Goal: Information Seeking & Learning: Find contact information

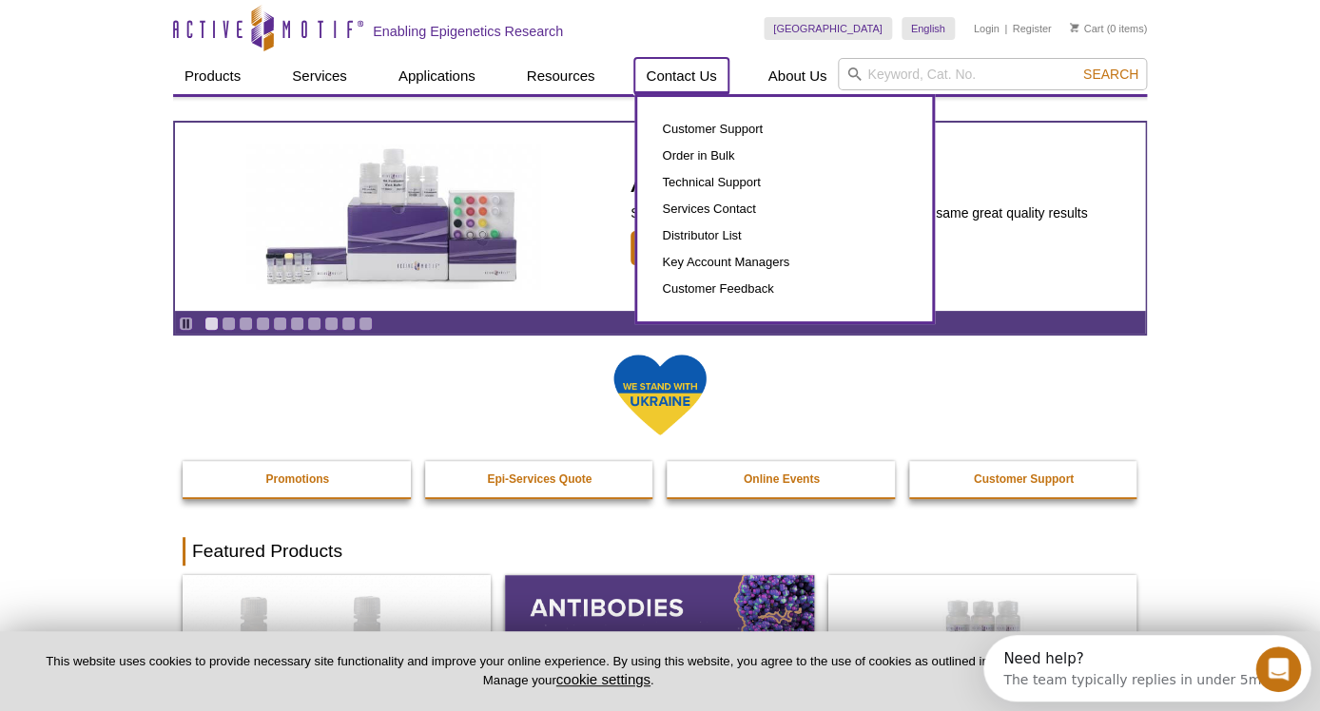
click at [704, 72] on link "Contact Us" at bounding box center [680, 76] width 93 height 36
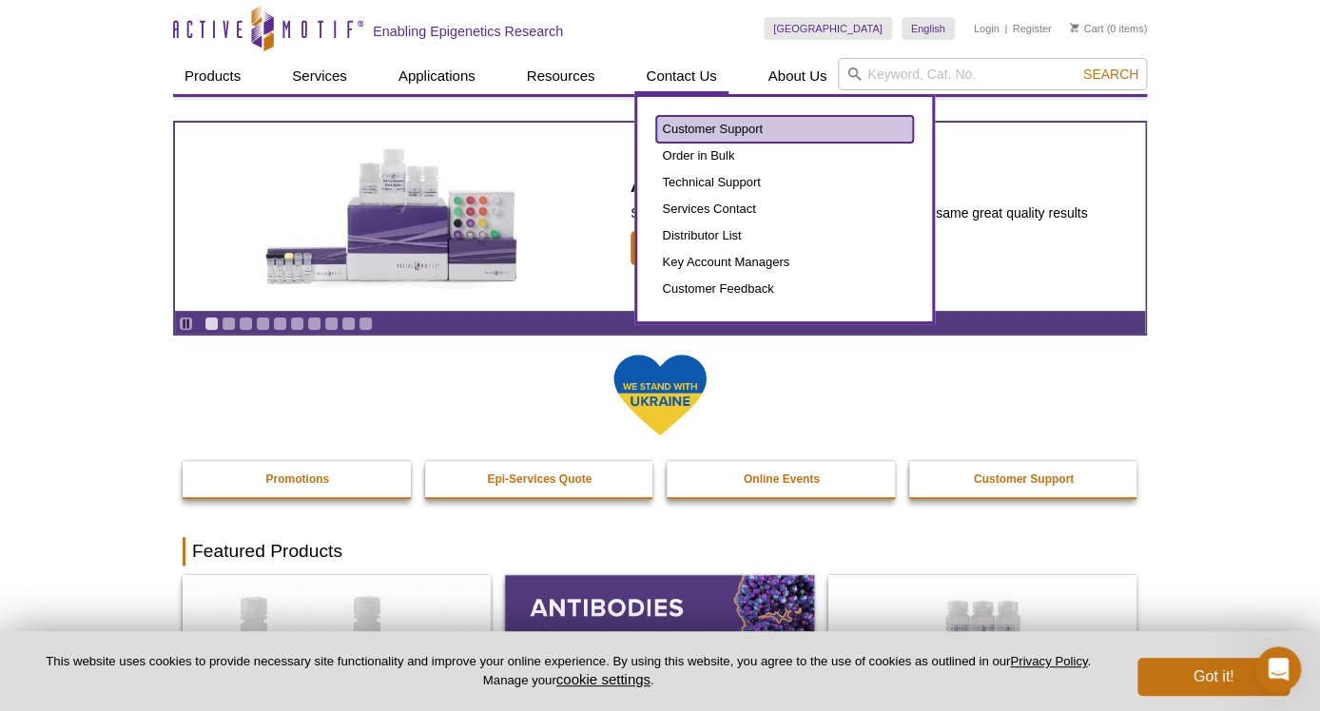
click at [709, 129] on link "Customer Support" at bounding box center [784, 129] width 257 height 27
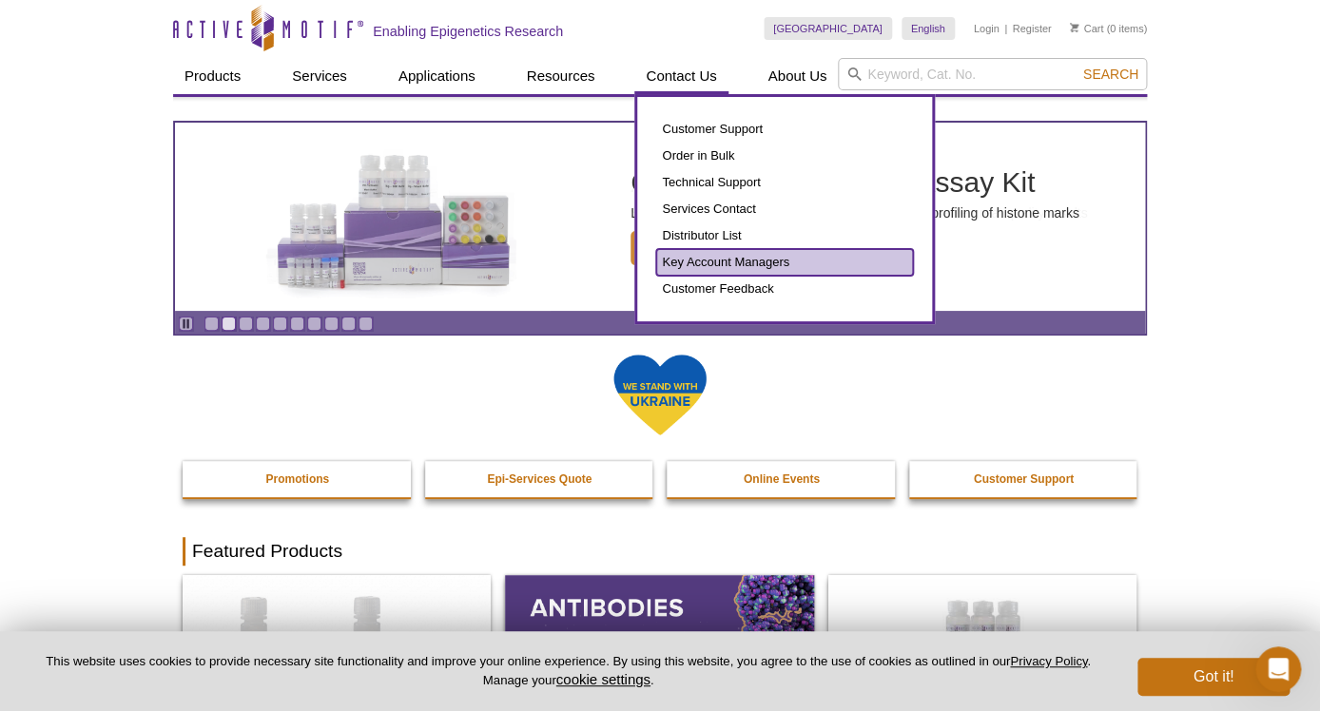
click at [709, 263] on link "Key Account Managers" at bounding box center [784, 262] width 257 height 27
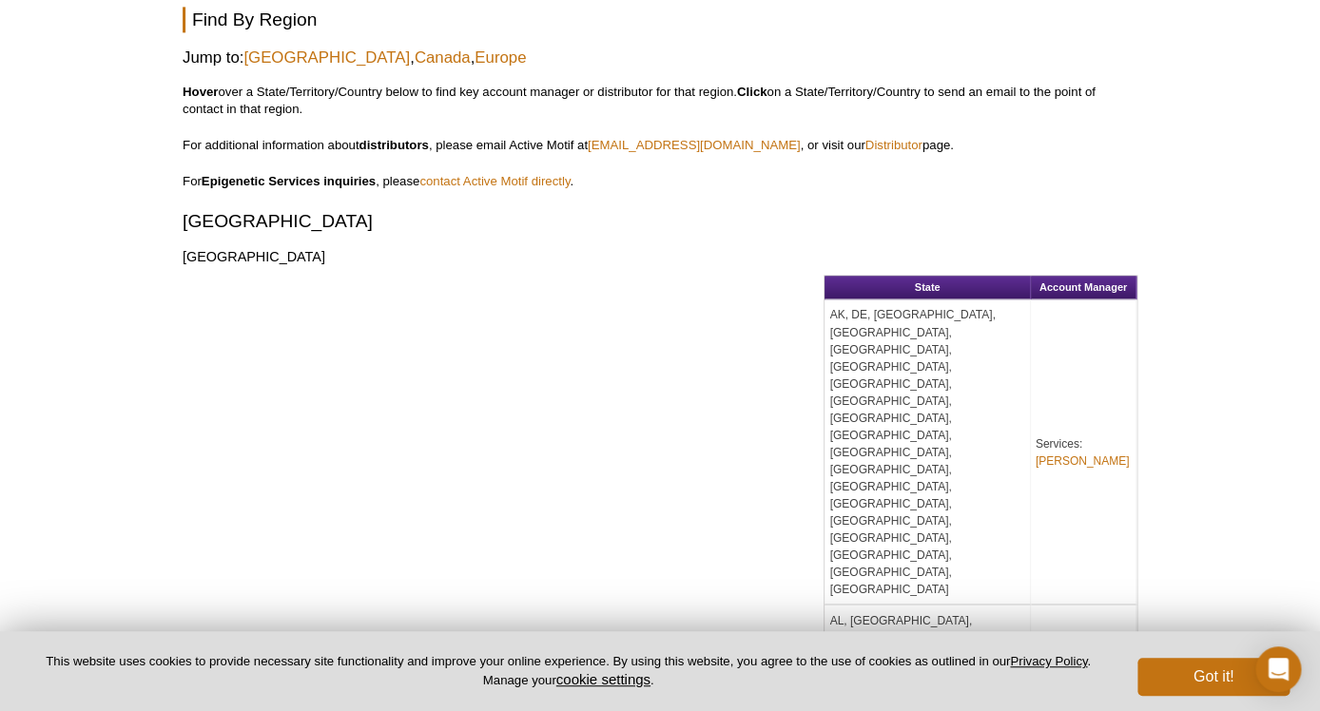
scroll to position [988, 0]
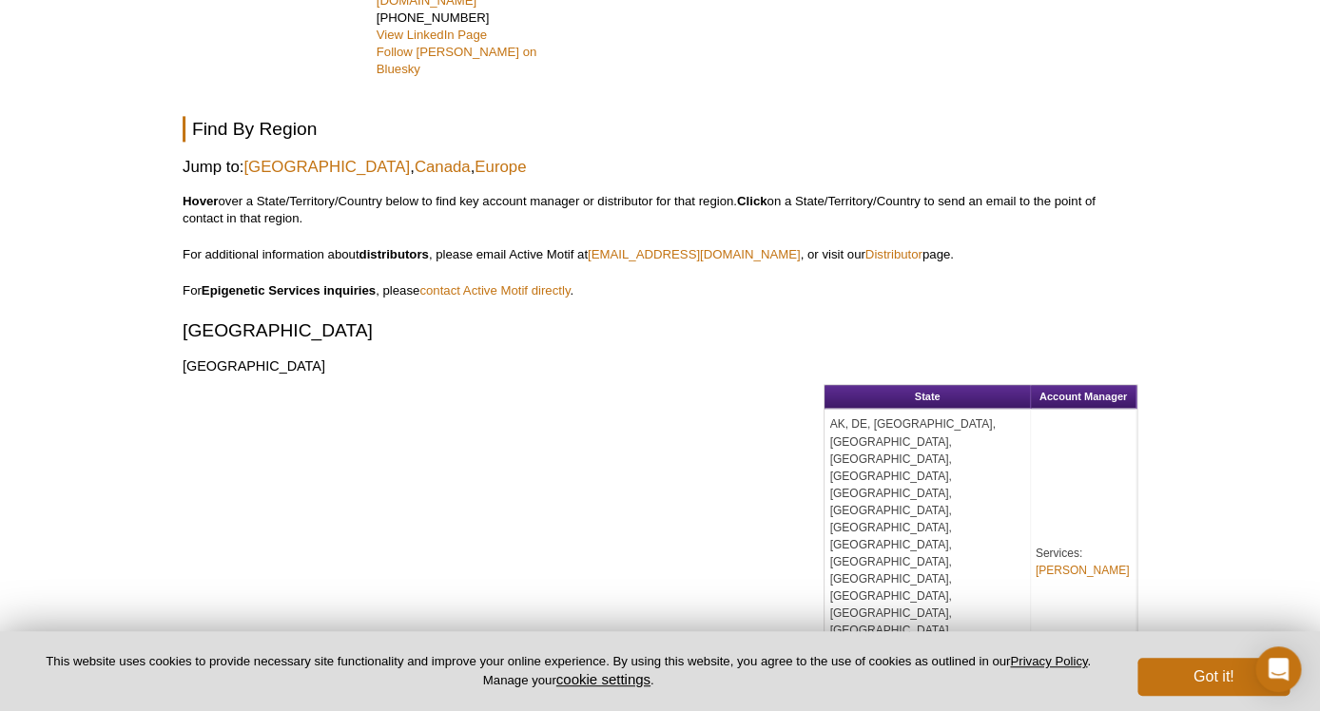
scroll to position [816, 0]
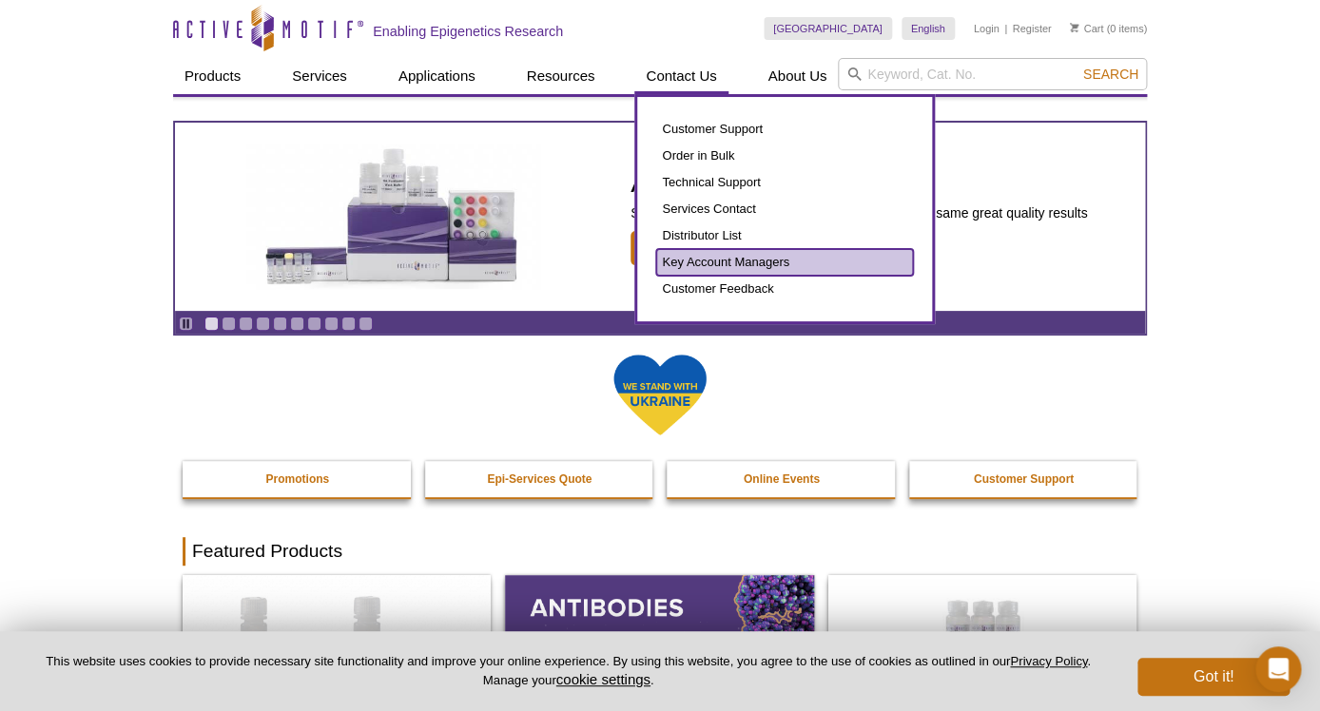
click at [698, 255] on link "Key Account Managers" at bounding box center [784, 262] width 257 height 27
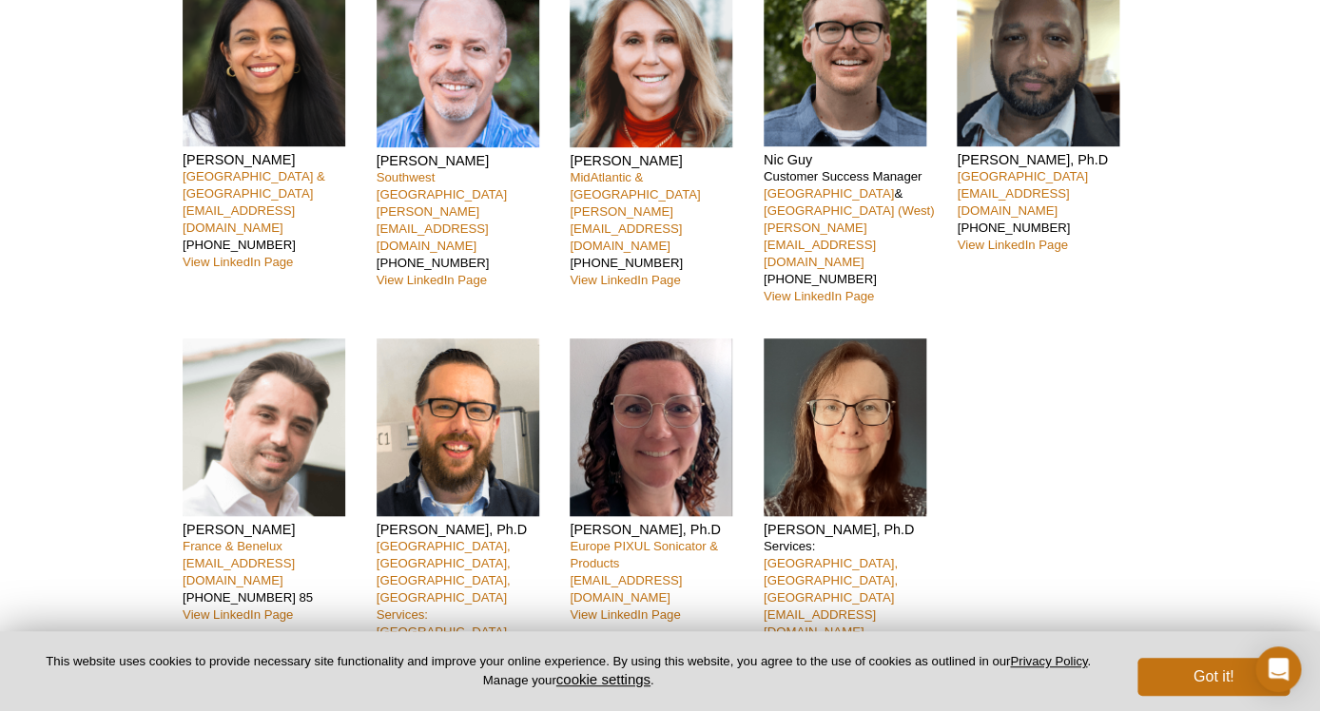
scroll to position [191, 0]
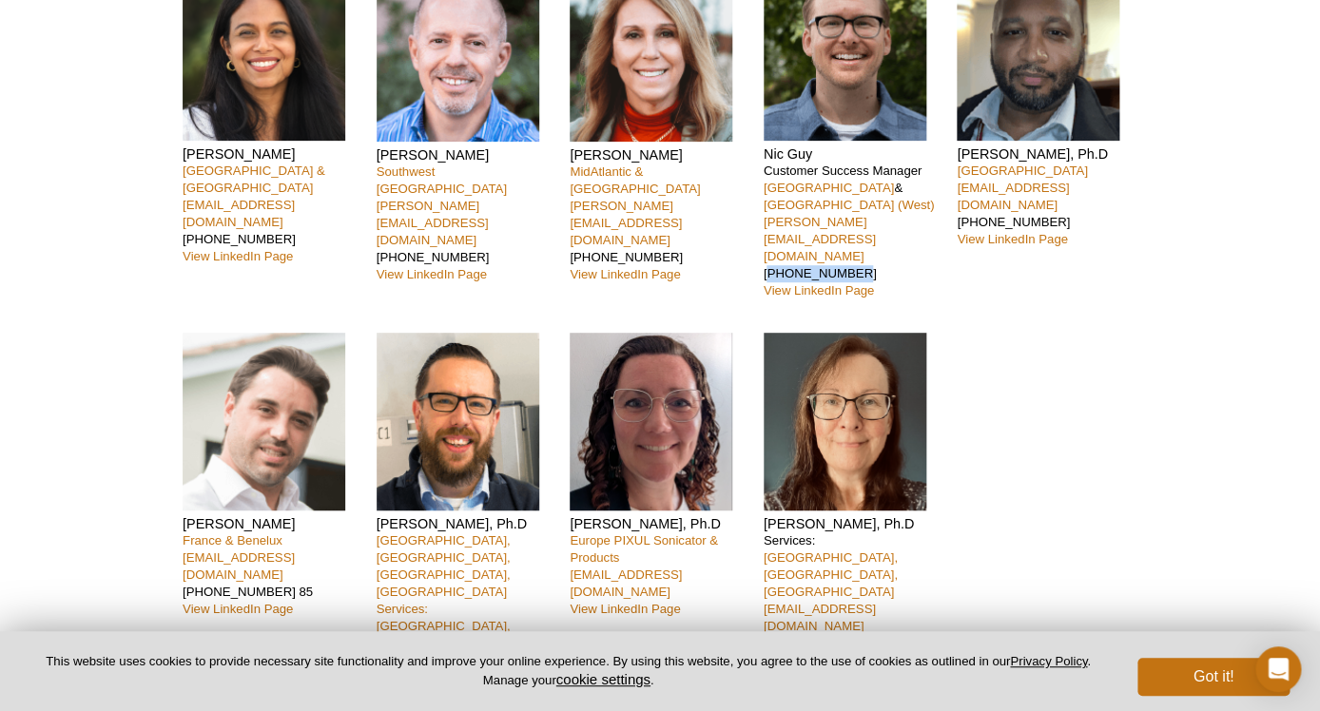
drag, startPoint x: 851, startPoint y: 221, endPoint x: 765, endPoint y: 222, distance: 85.6
click at [765, 222] on p "Customer Success Manager [GEOGRAPHIC_DATA] & [GEOGRAPHIC_DATA] ([GEOGRAPHIC_DAT…" at bounding box center [853, 231] width 180 height 137
copy p "[PHONE_NUMBER]"
